Goal: Navigation & Orientation: Go to known website

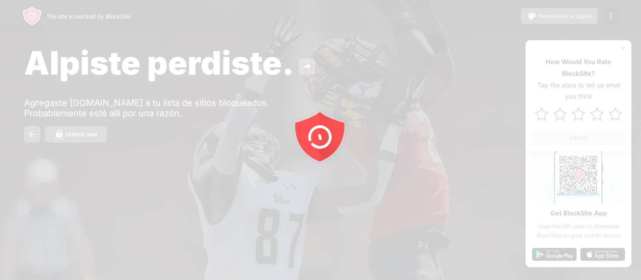
click at [389, 76] on icon "animation" at bounding box center [320, 140] width 144 height 144
